Goal: Check status

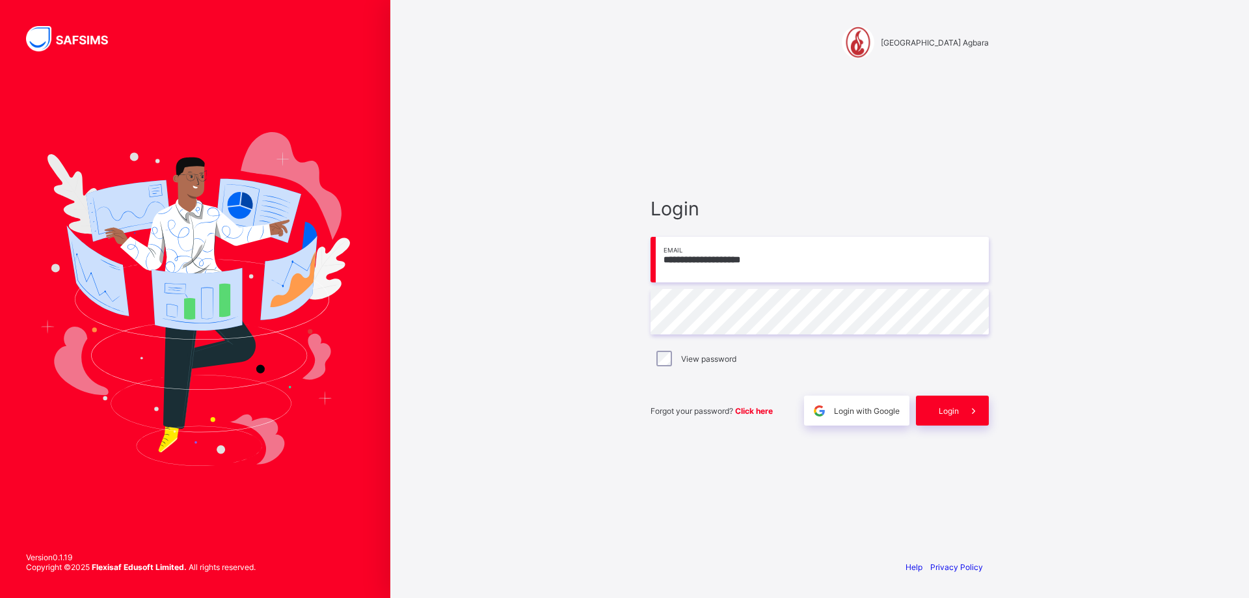
type input "**********"
click at [658, 349] on div "View password" at bounding box center [820, 358] width 338 height 27
click at [958, 412] on span "Login" at bounding box center [949, 411] width 20 height 10
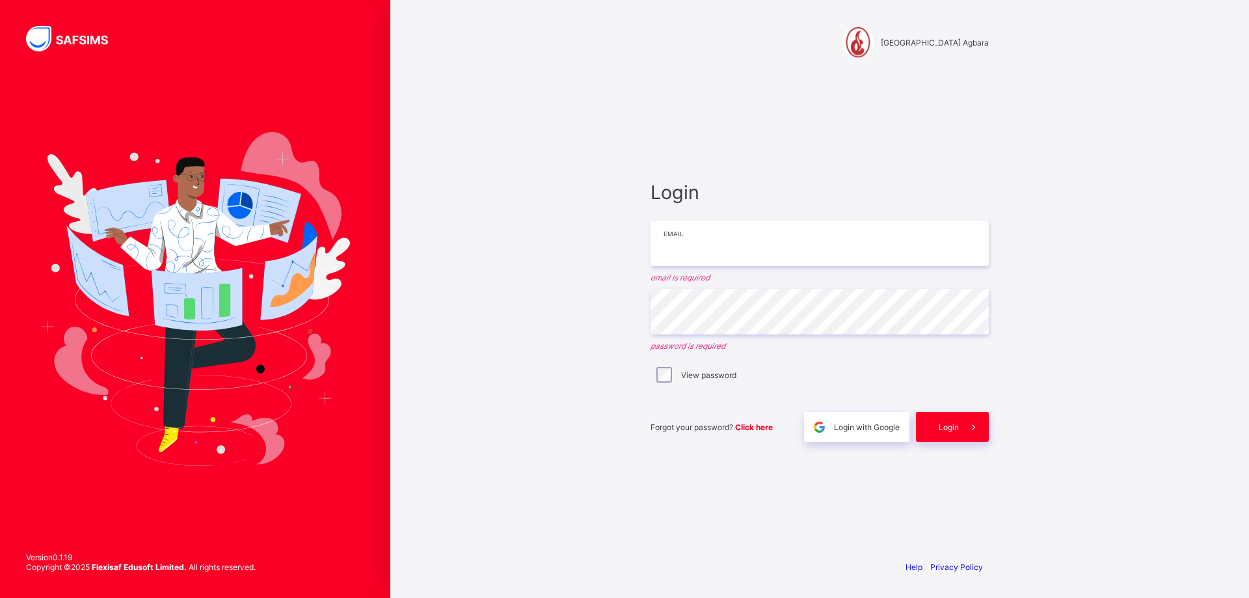
click at [670, 254] on input "email" at bounding box center [820, 244] width 338 height 46
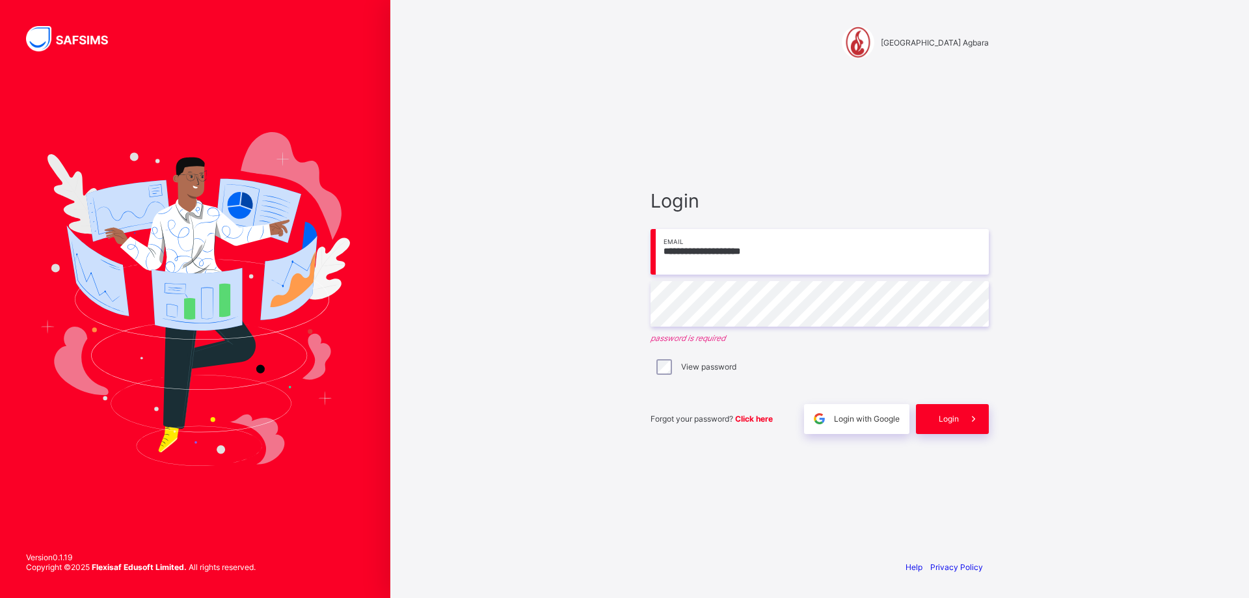
type input "**********"
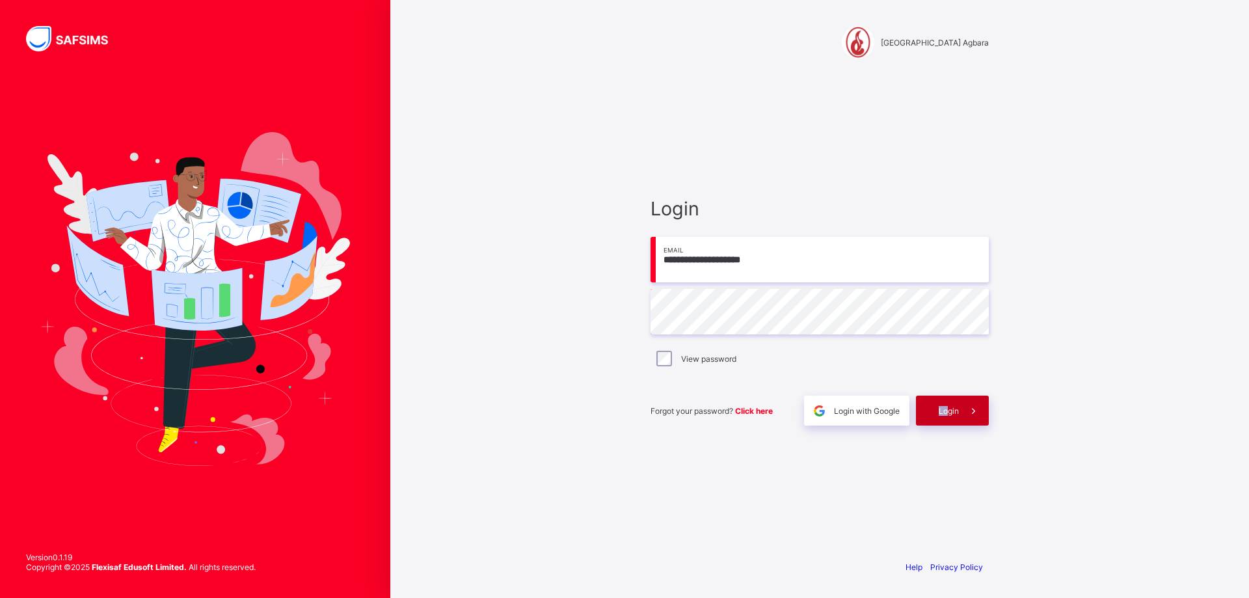
click at [946, 401] on div "Login" at bounding box center [952, 411] width 73 height 30
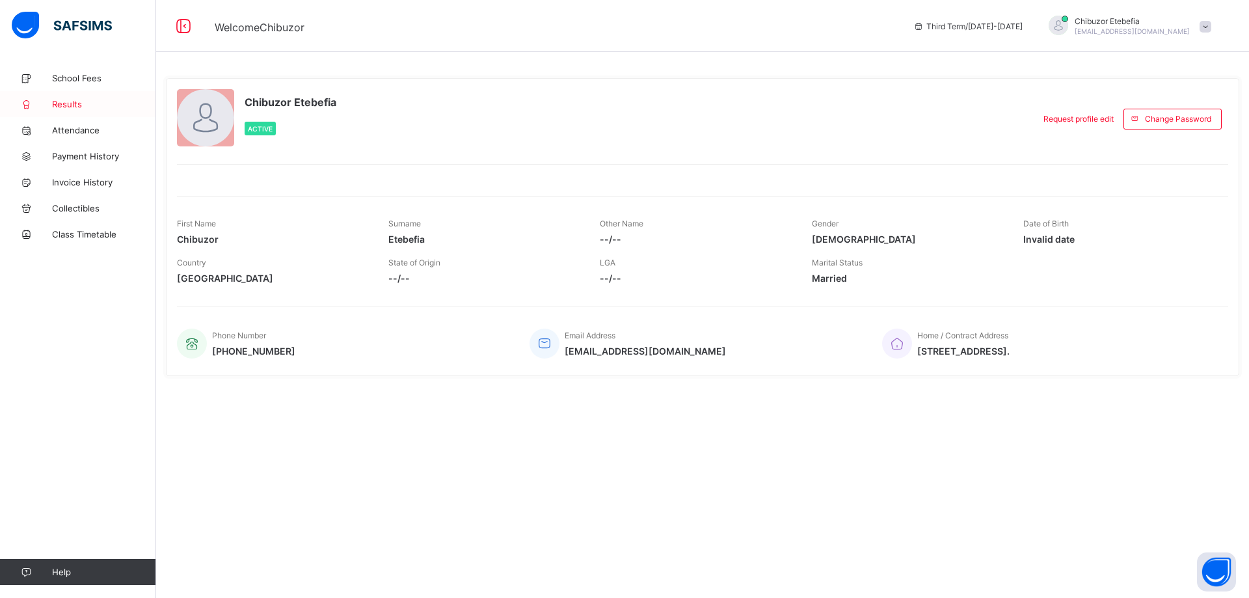
click at [60, 105] on span "Results" at bounding box center [104, 104] width 104 height 10
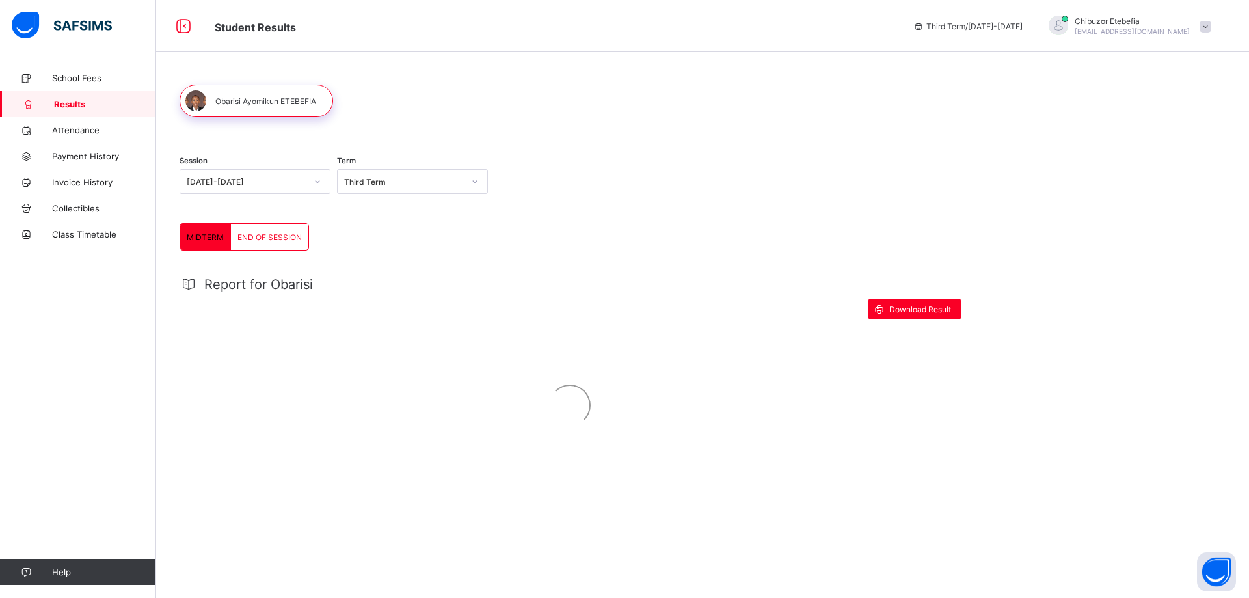
click at [273, 241] on span "END OF SESSION" at bounding box center [269, 237] width 64 height 10
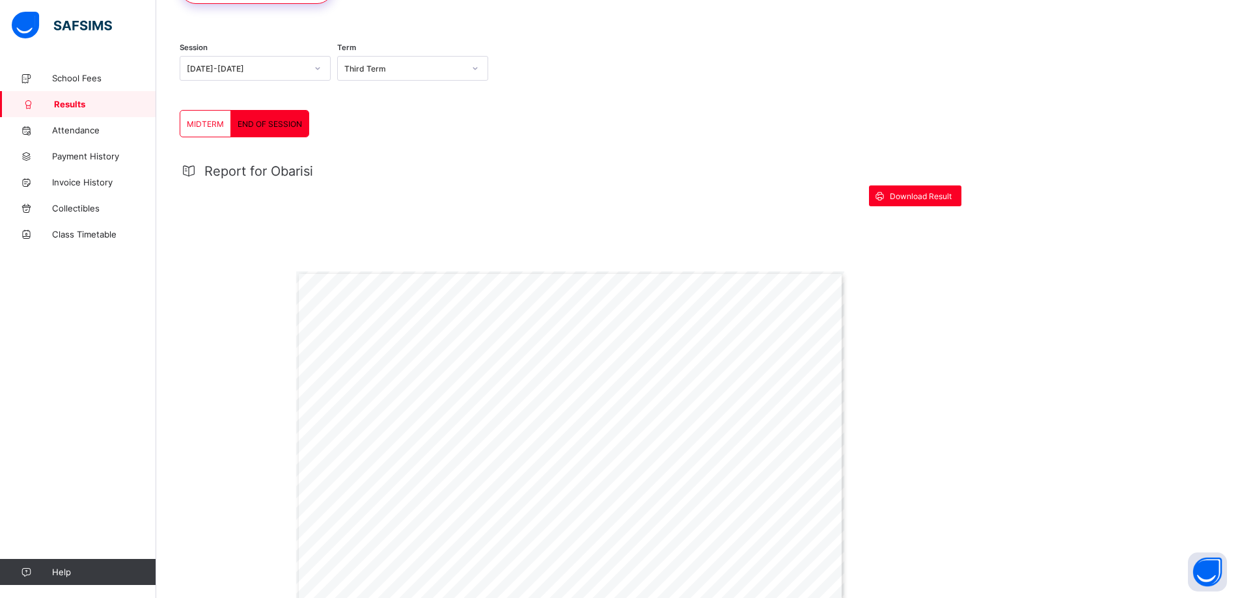
scroll to position [81, 0]
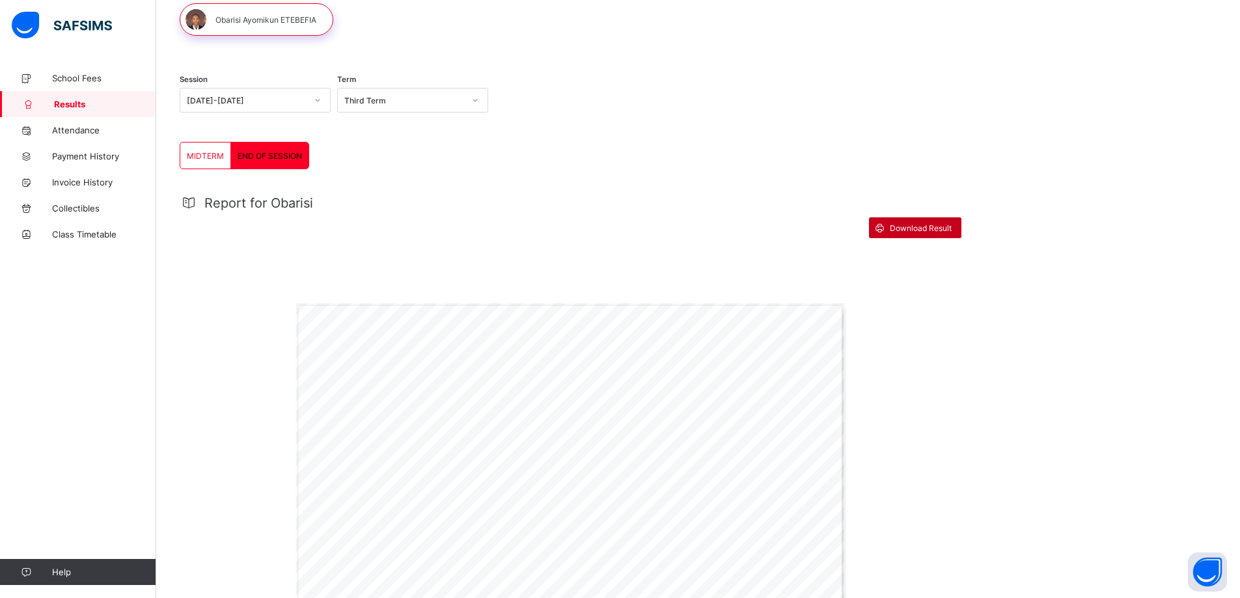
click at [912, 223] on span "Download Result" at bounding box center [920, 228] width 62 height 10
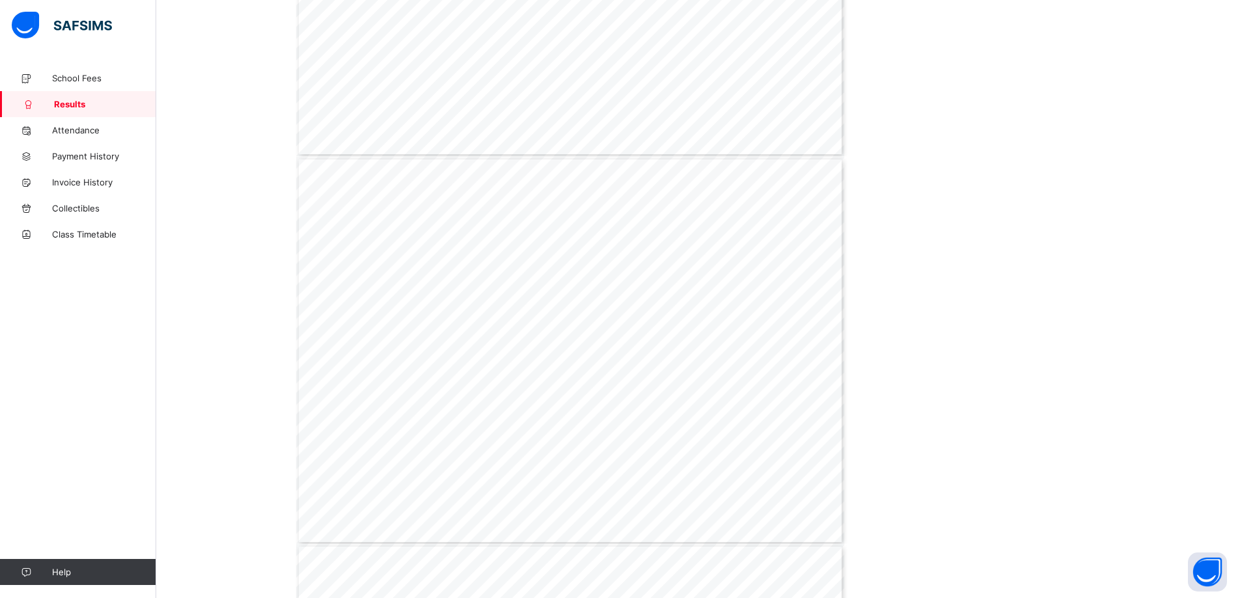
scroll to position [526, 0]
